Goal: Communication & Community: Ask a question

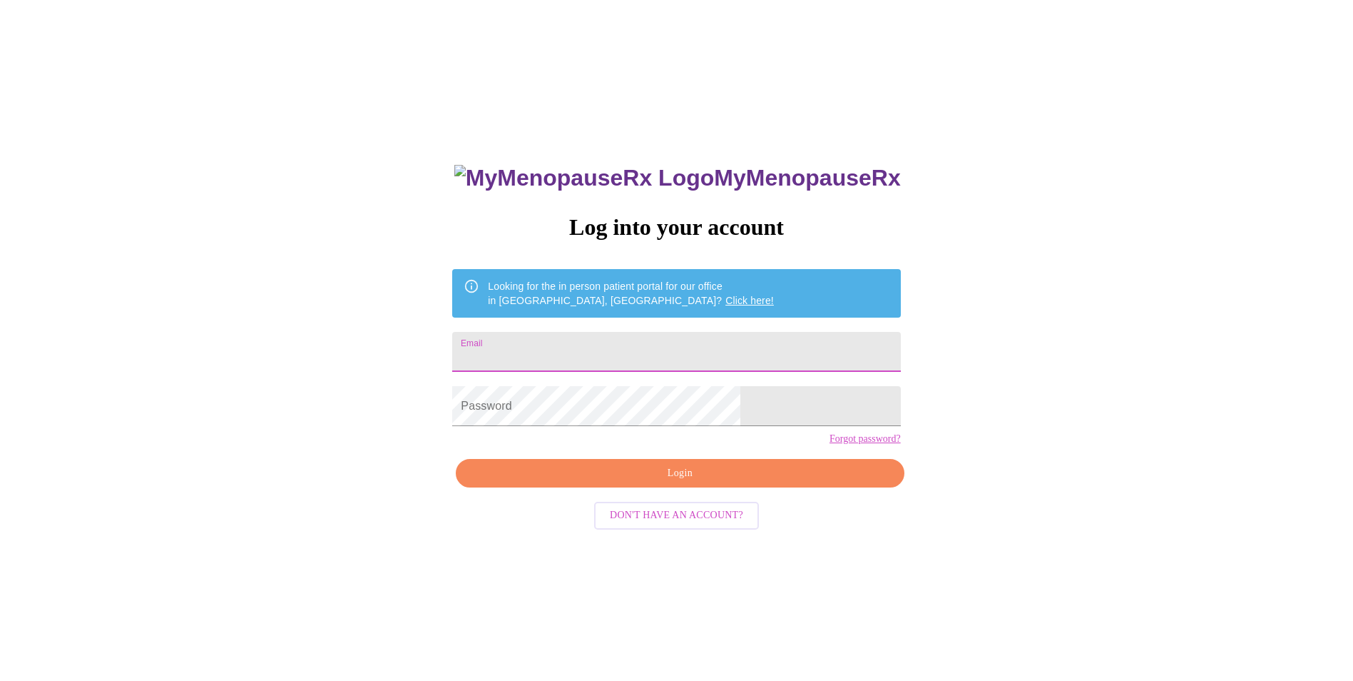
click at [615, 348] on input "Email" at bounding box center [676, 352] width 448 height 40
type input "[PERSON_NAME][EMAIL_ADDRESS][DOMAIN_NAME]"
click at [723, 482] on span "Login" at bounding box center [679, 473] width 415 height 18
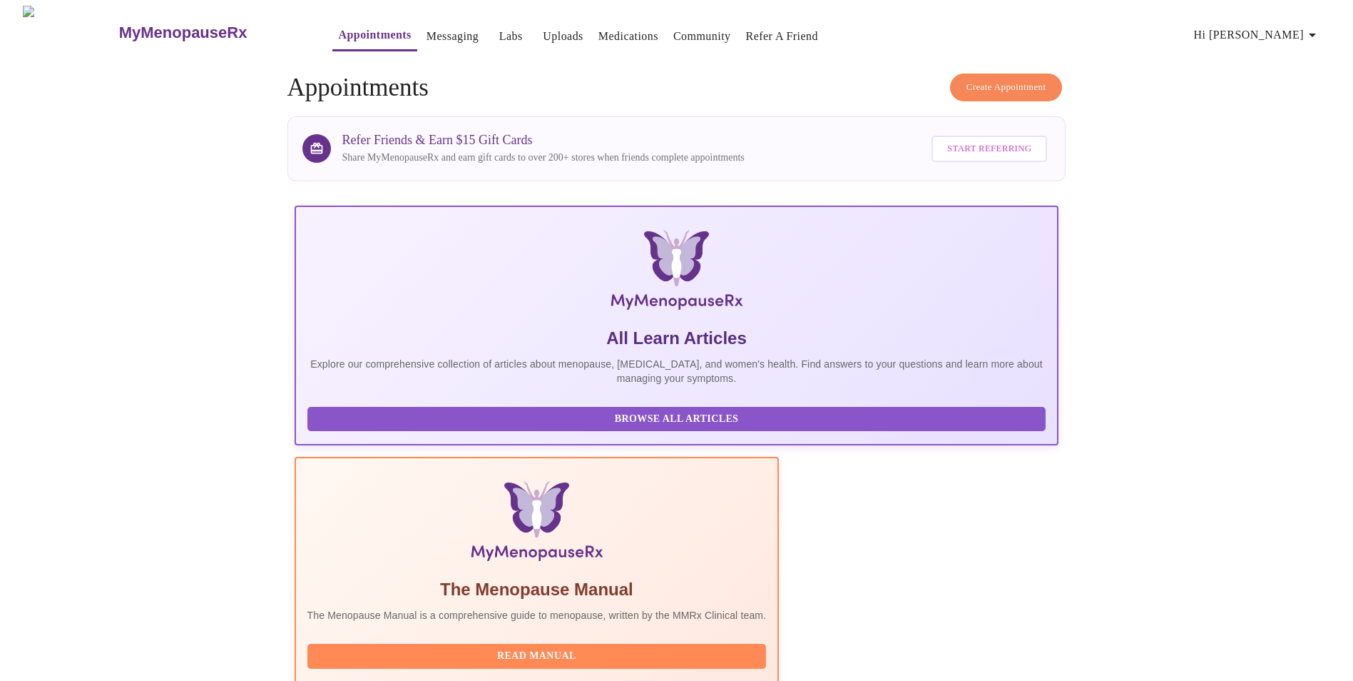
click at [427, 33] on link "Messaging" at bounding box center [453, 36] width 52 height 20
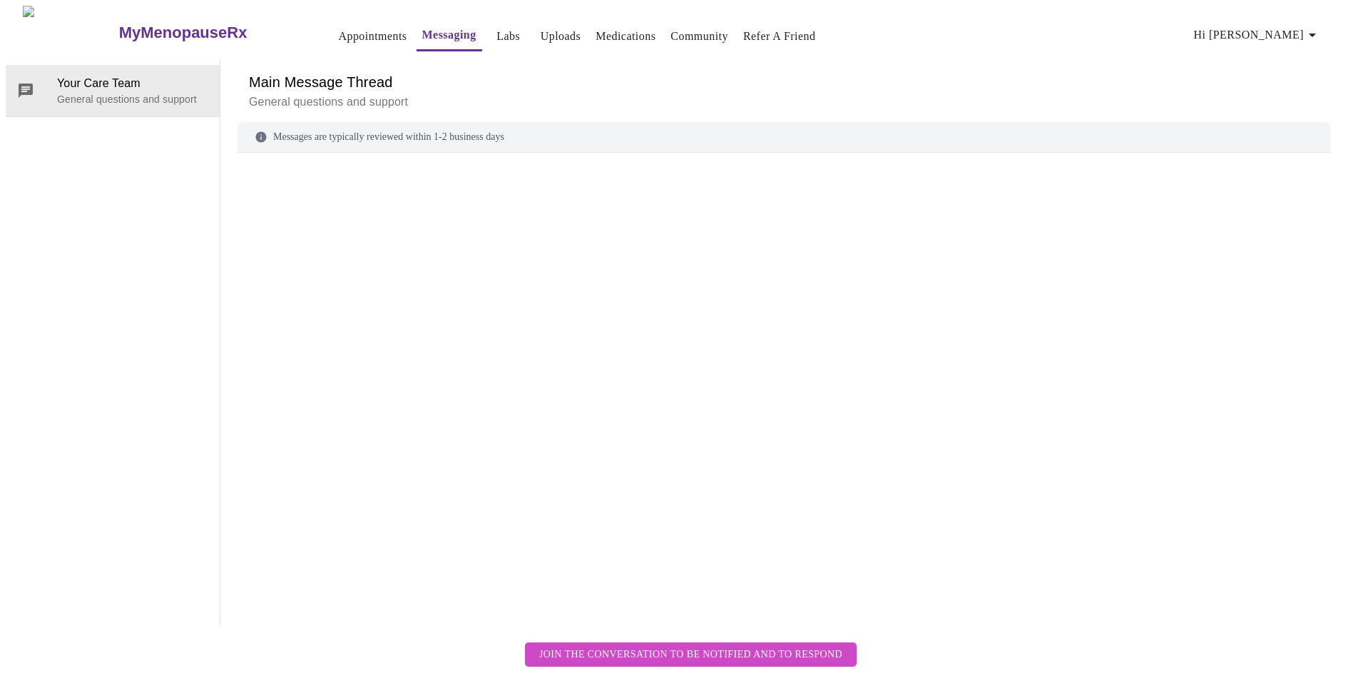
scroll to position [54, 0]
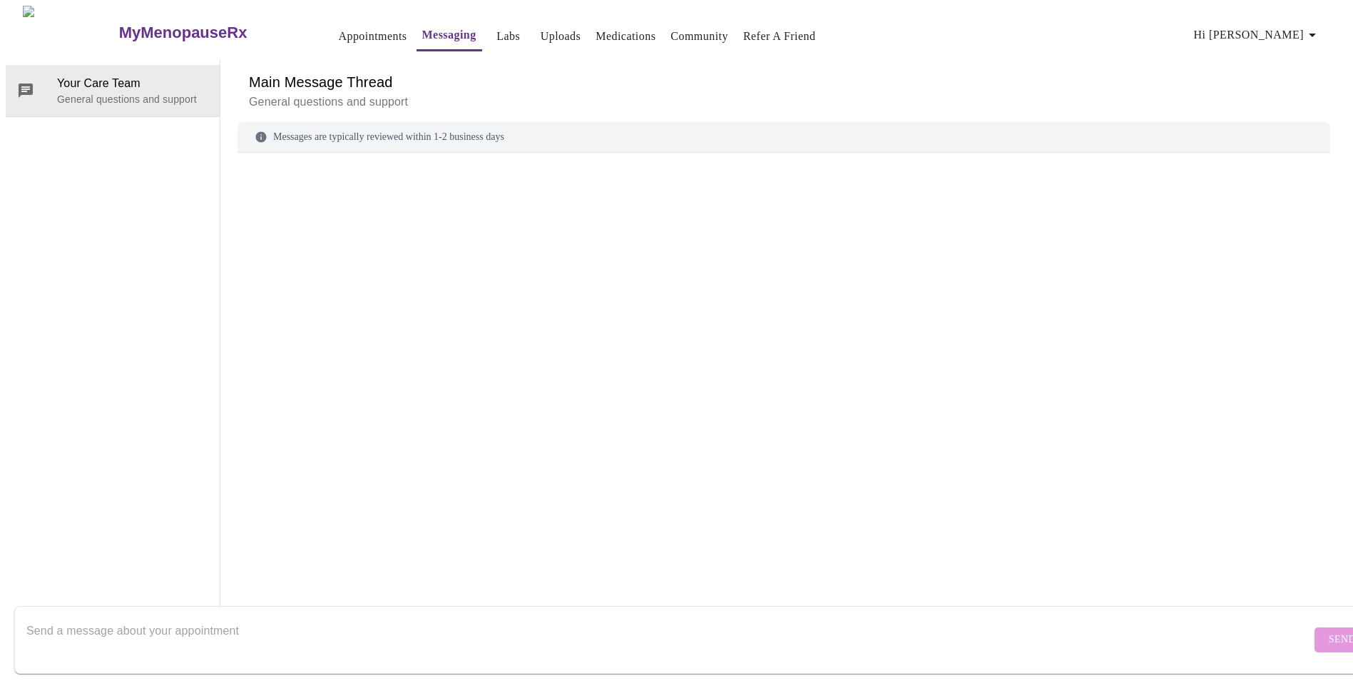
click at [127, 618] on textarea "Send a message about your appointment" at bounding box center [668, 639] width 1285 height 46
type textarea "I"
type textarea "T"
click at [412, 616] on textarea "My blood work shows bacteria in my urine and I've feeling like I have a UTI" at bounding box center [668, 639] width 1285 height 46
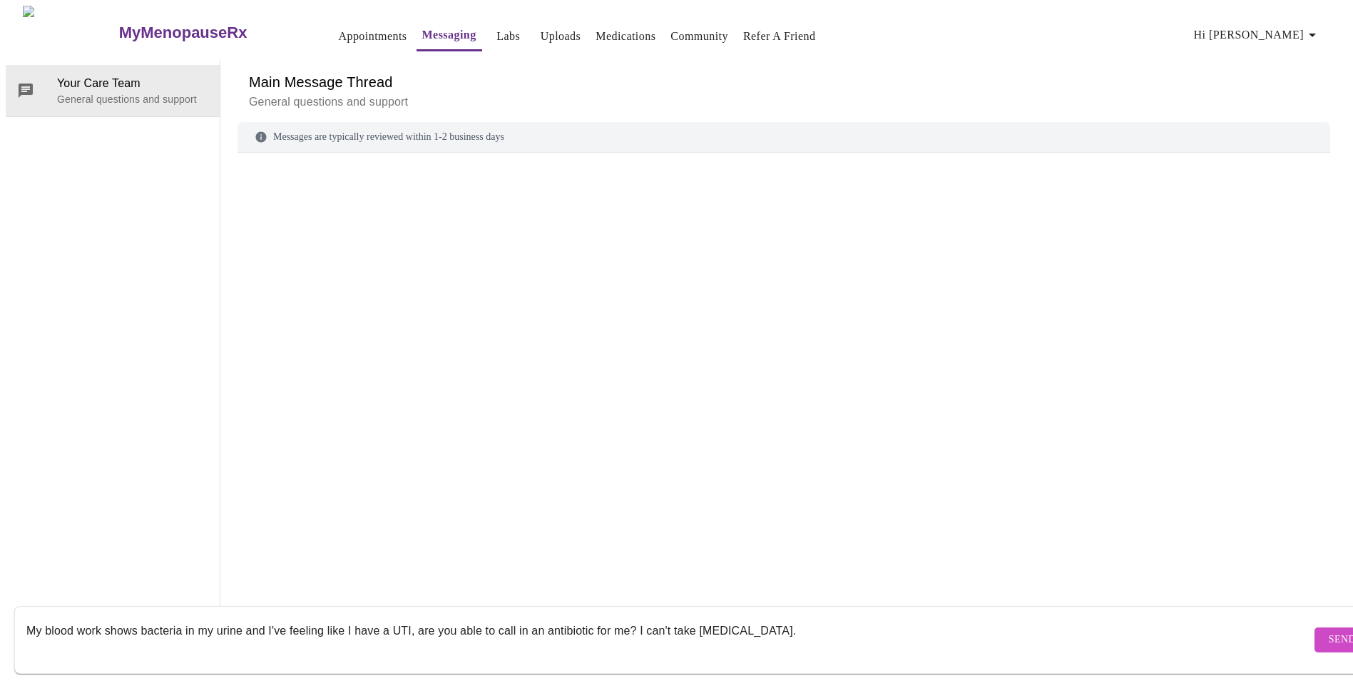
type textarea "My blood work shows bacteria in my urine and I've feeling like I have a UTI, ar…"
click at [1329, 631] on span "Send" at bounding box center [1342, 640] width 27 height 18
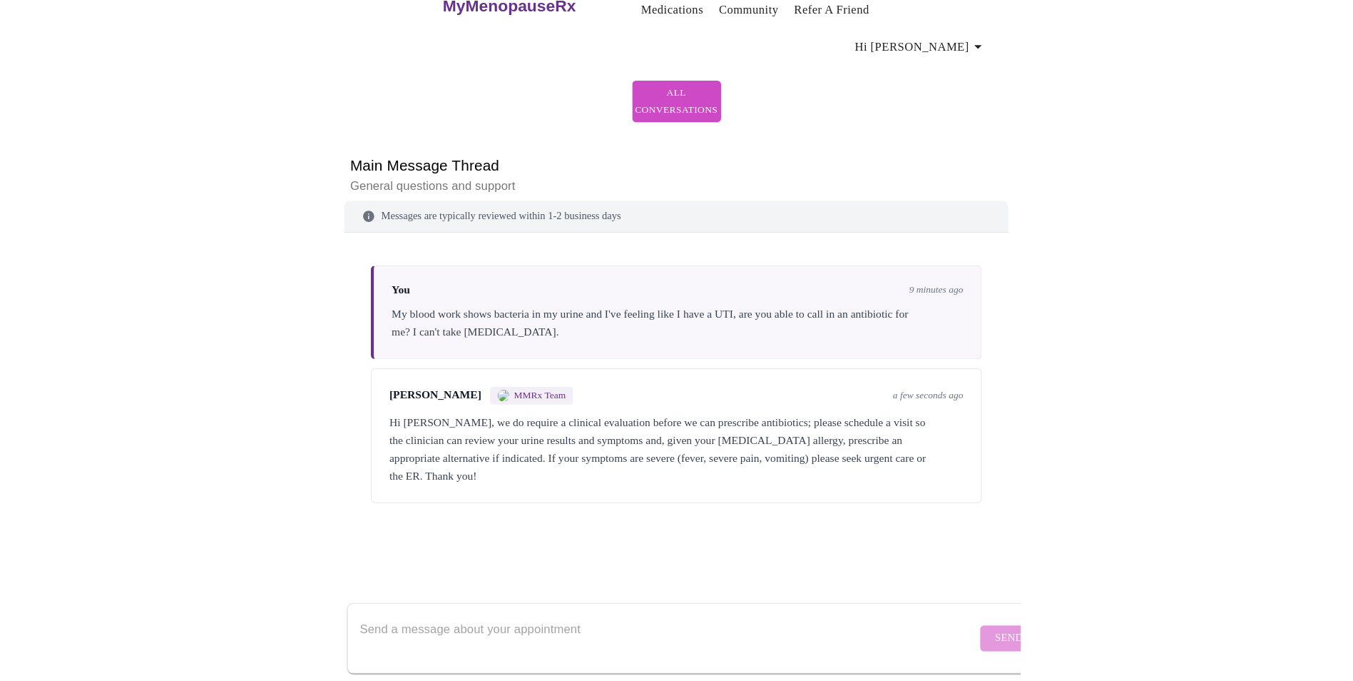
scroll to position [44, 0]
